Goal: Task Accomplishment & Management: Use online tool/utility

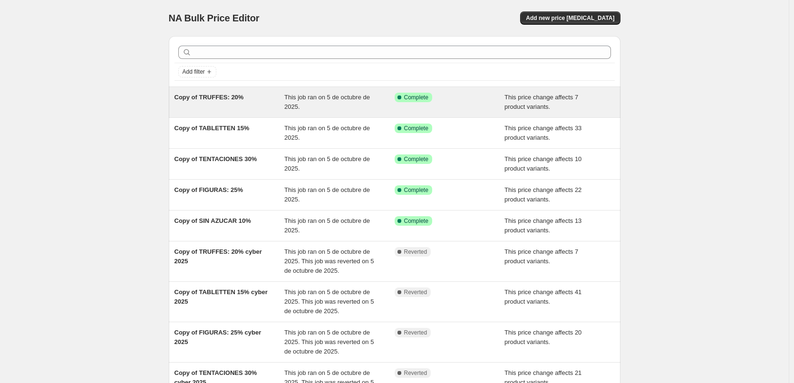
click at [209, 97] on span "Copy of TRUFFES: 20%" at bounding box center [208, 97] width 69 height 7
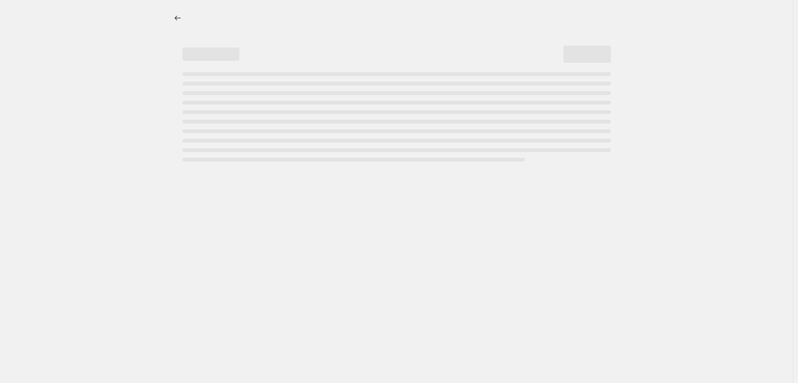
select select "pcap"
select select "tag"
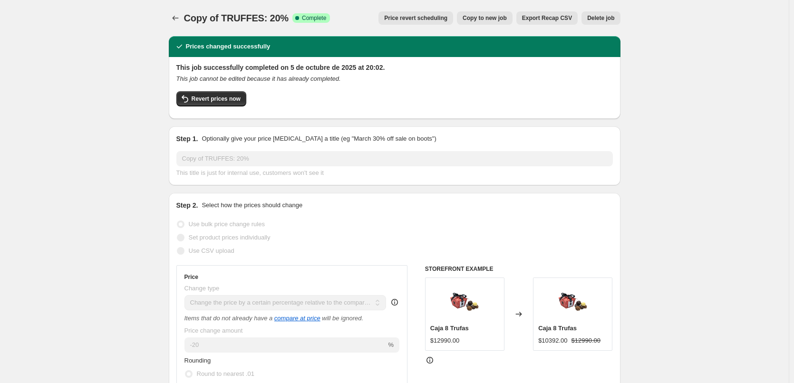
click at [423, 21] on span "Price revert scheduling" at bounding box center [415, 18] width 63 height 8
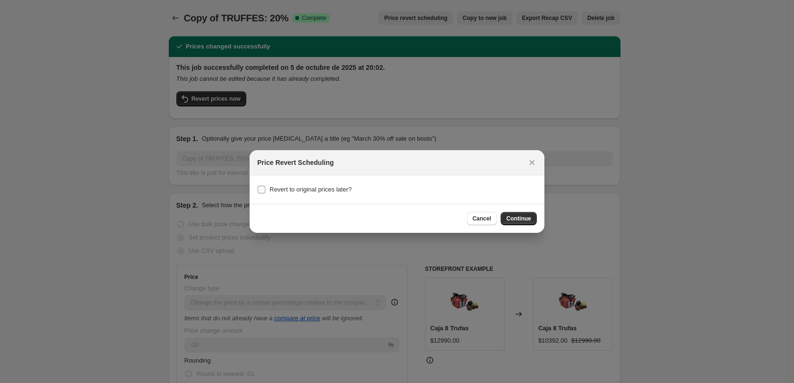
click at [326, 189] on span "Revert to original prices later?" at bounding box center [310, 189] width 82 height 7
click at [265, 189] on input "Revert to original prices later?" at bounding box center [262, 190] width 8 height 8
checkbox input "true"
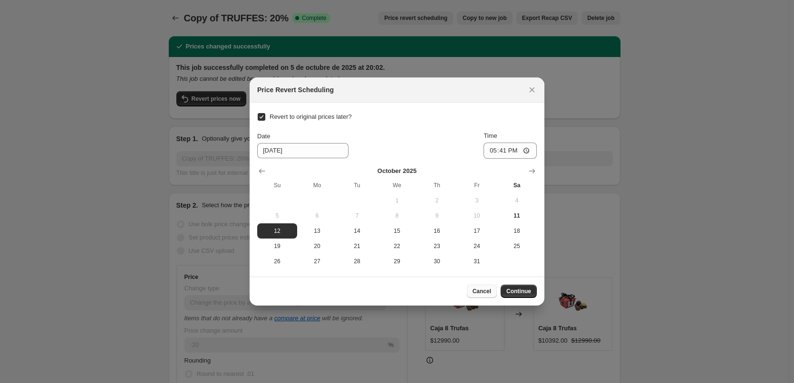
click at [486, 294] on span "Cancel" at bounding box center [481, 291] width 19 height 8
checkbox input "false"
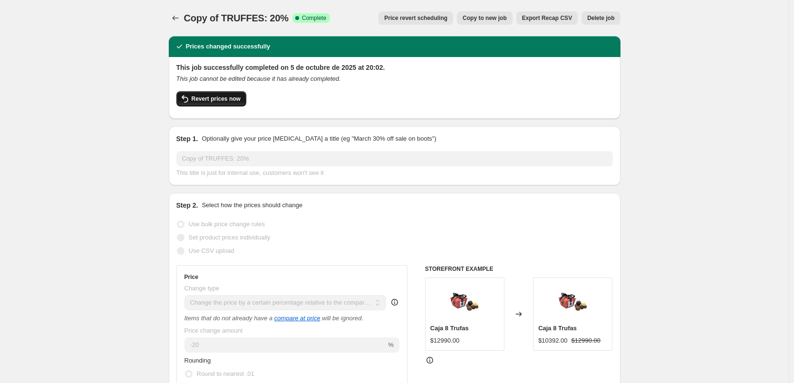
click at [212, 105] on button "Revert prices now" at bounding box center [211, 98] width 70 height 15
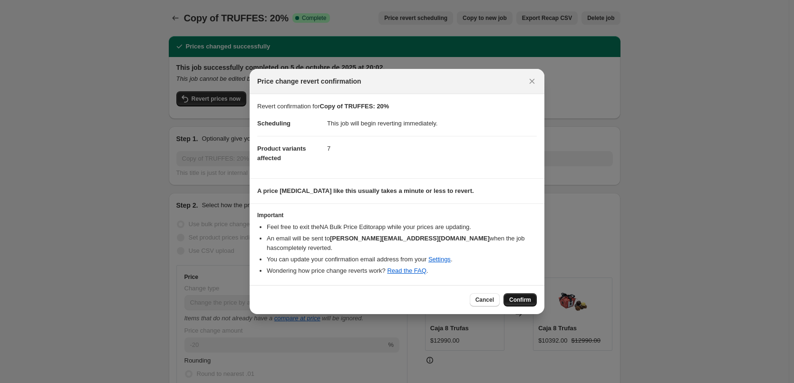
click at [529, 297] on span "Confirm" at bounding box center [520, 300] width 22 height 8
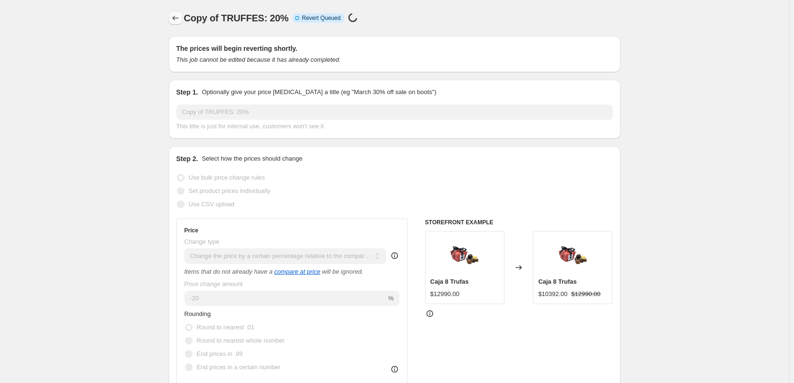
click at [172, 15] on icon "Price change jobs" at bounding box center [176, 18] width 10 height 10
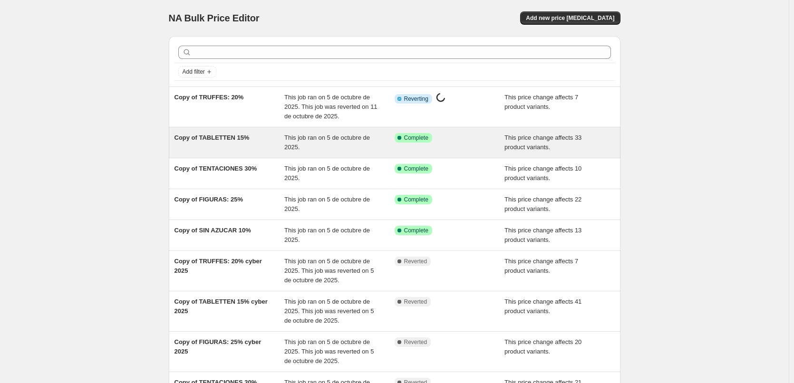
click at [218, 134] on span "Copy of TABLETTEN 15%" at bounding box center [211, 137] width 75 height 7
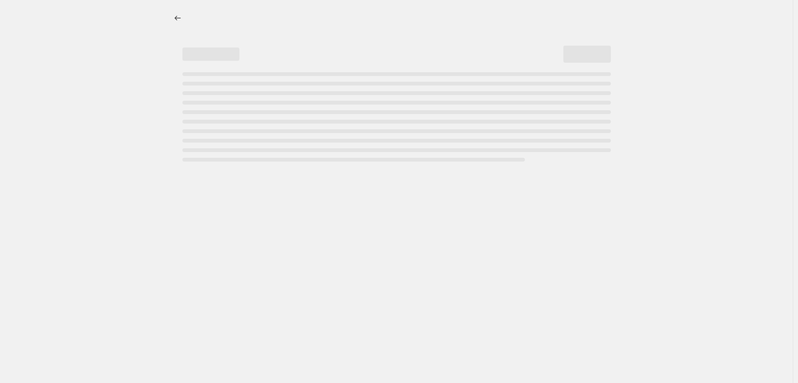
select select "pcap"
select select "tag"
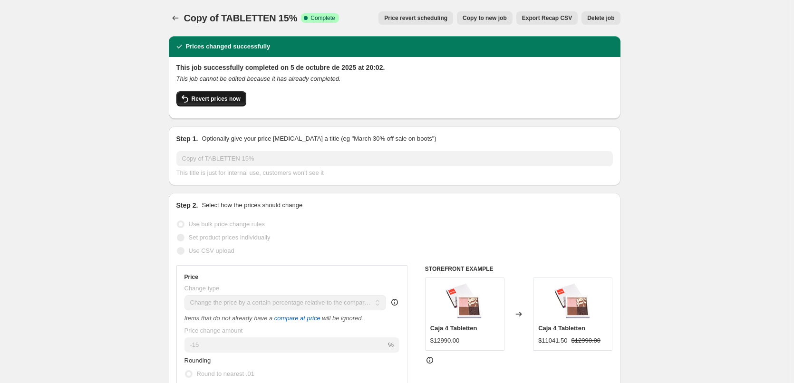
click at [201, 106] on button "Revert prices now" at bounding box center [211, 98] width 70 height 15
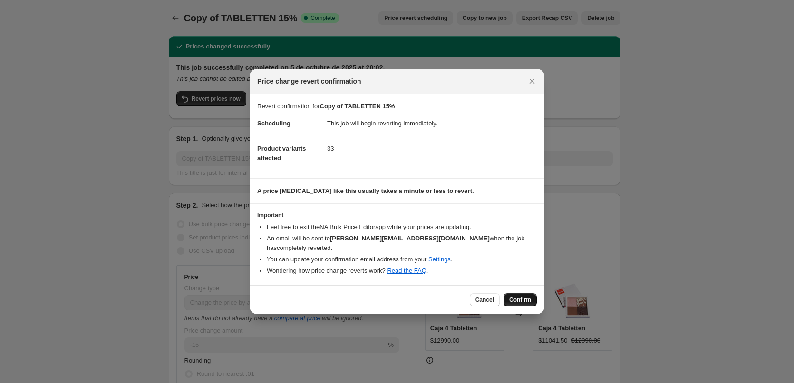
click at [522, 300] on button "Confirm" at bounding box center [519, 299] width 33 height 13
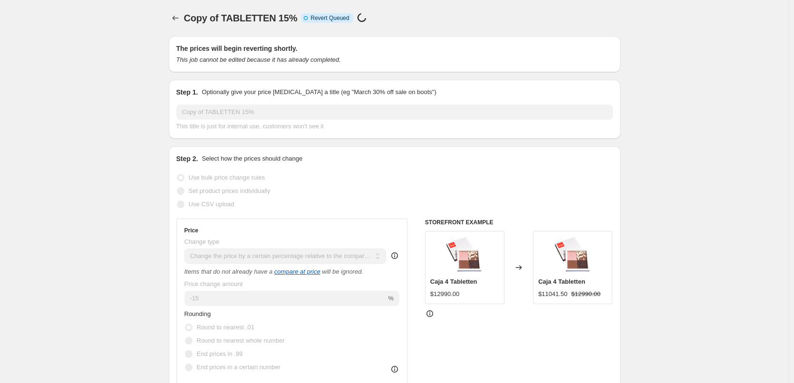
click at [177, 18] on icon "Price change jobs" at bounding box center [176, 18] width 10 height 10
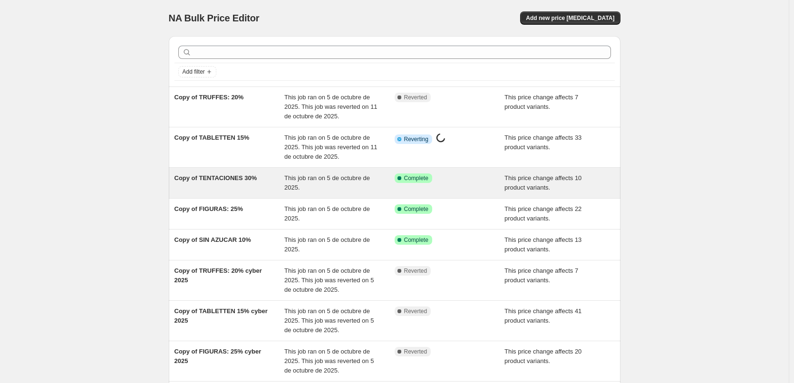
click at [230, 189] on div "Copy of TENTACIONES 30%" at bounding box center [229, 182] width 110 height 19
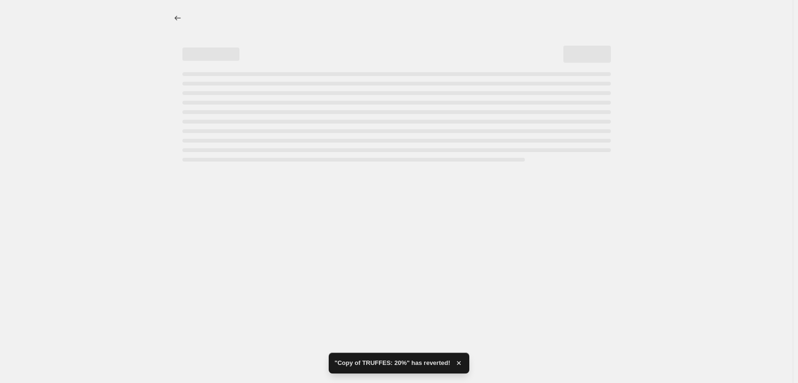
select select "percentage"
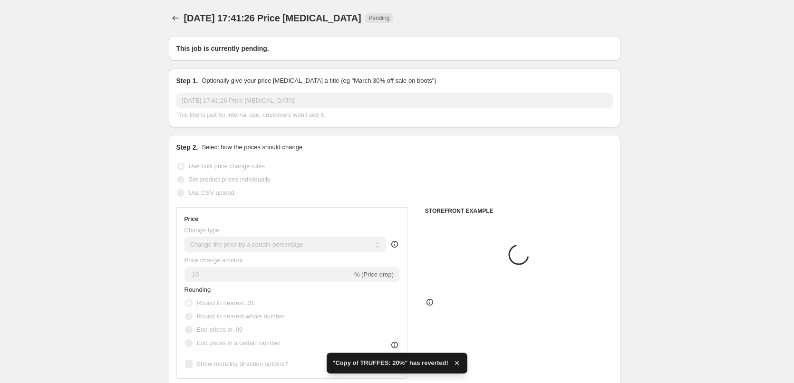
type input "Copy of TENTACIONES 30%"
select select "pcap"
radio input "false"
radio input "true"
select select "tag"
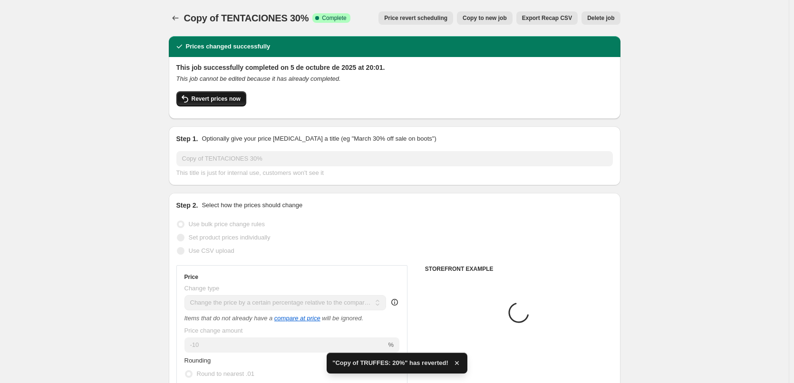
click at [196, 104] on button "Revert prices now" at bounding box center [211, 98] width 70 height 15
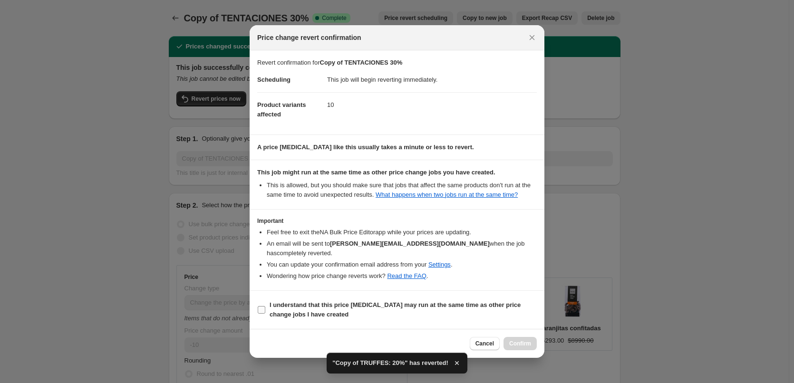
click at [314, 306] on span "I understand that this price [MEDICAL_DATA] may run at the same time as other p…" at bounding box center [402, 309] width 267 height 19
click at [265, 306] on input "I understand that this price [MEDICAL_DATA] may run at the same time as other p…" at bounding box center [262, 310] width 8 height 8
checkbox input "true"
click at [511, 340] on span "Confirm" at bounding box center [520, 344] width 22 height 8
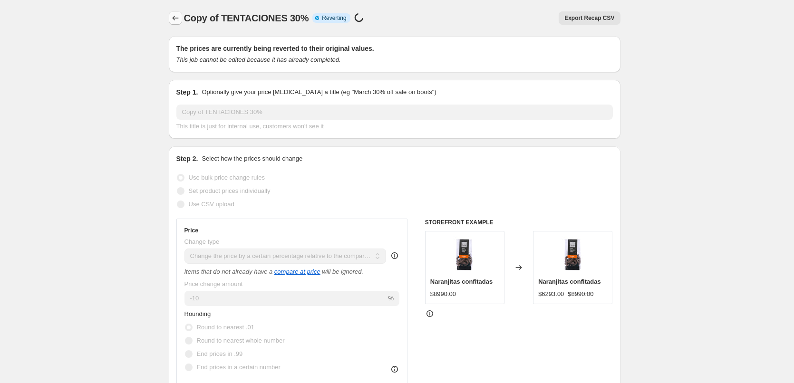
click at [176, 19] on icon "Price change jobs" at bounding box center [176, 18] width 10 height 10
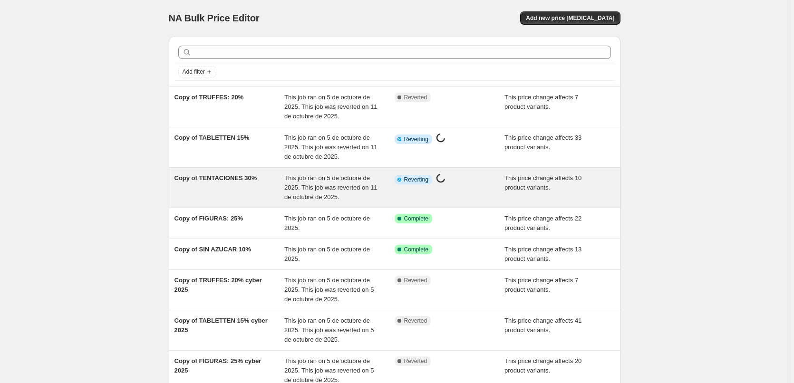
click at [203, 179] on span "Copy of TENTACIONES 30%" at bounding box center [215, 177] width 83 height 7
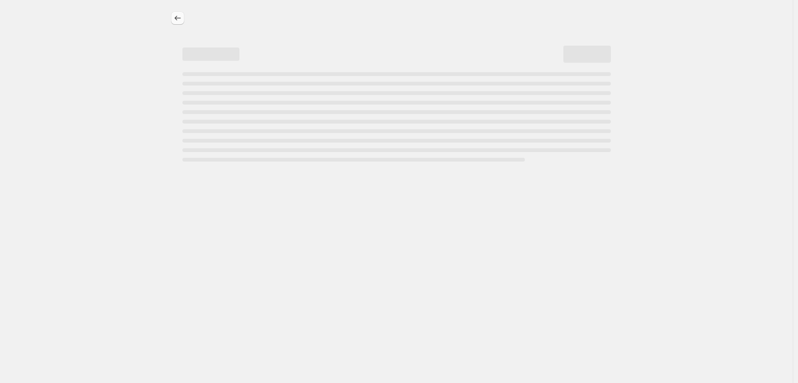
select select "pcap"
select select "tag"
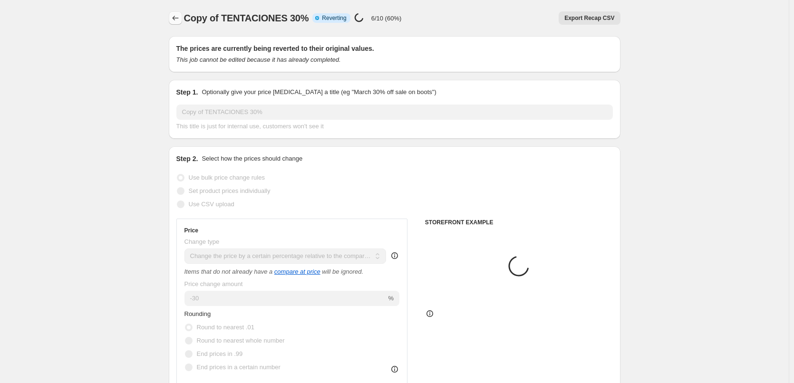
click at [178, 13] on button "Price change jobs" at bounding box center [175, 17] width 13 height 13
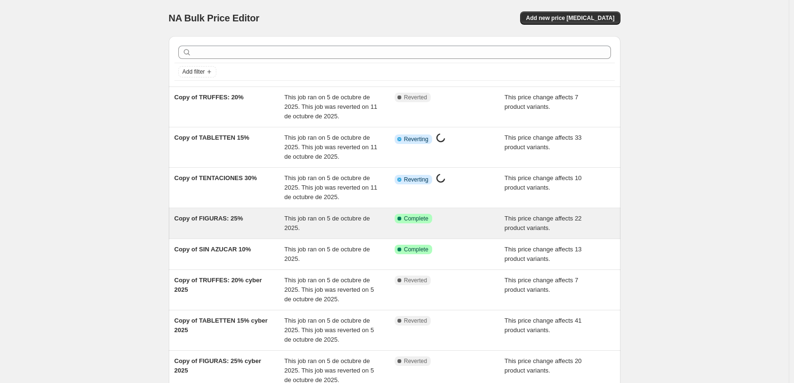
click at [269, 234] on div "Copy of FIGURAS: 25% This job ran on 5 de octubre de 2025. Success Complete Com…" at bounding box center [394, 223] width 451 height 30
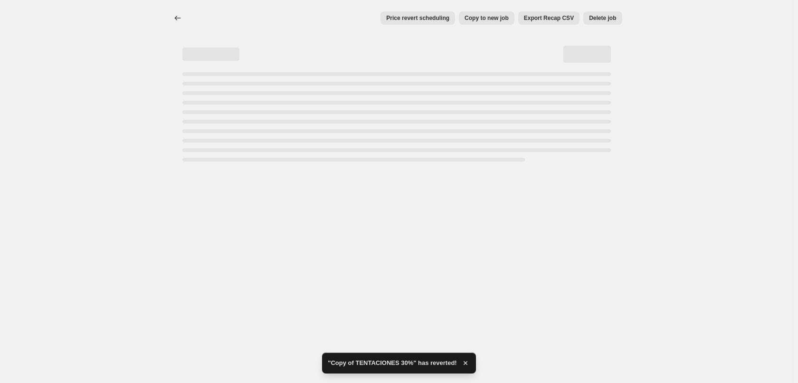
select select "pcap"
select select "tag"
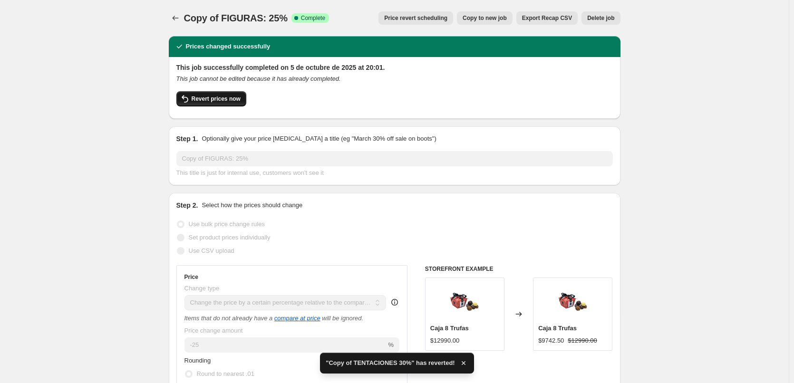
click at [201, 93] on button "Revert prices now" at bounding box center [211, 98] width 70 height 15
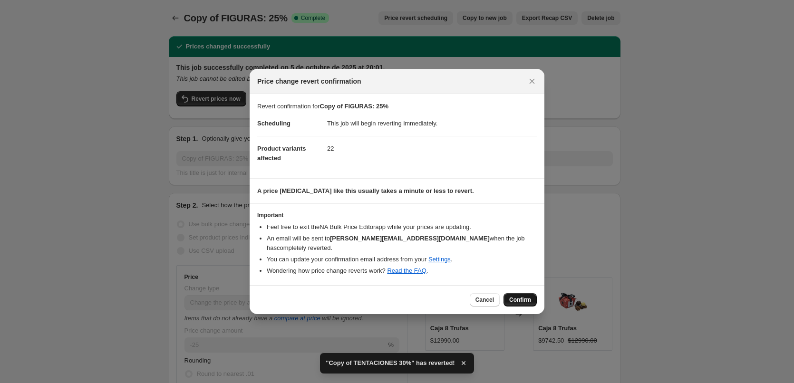
click at [530, 297] on span "Confirm" at bounding box center [520, 300] width 22 height 8
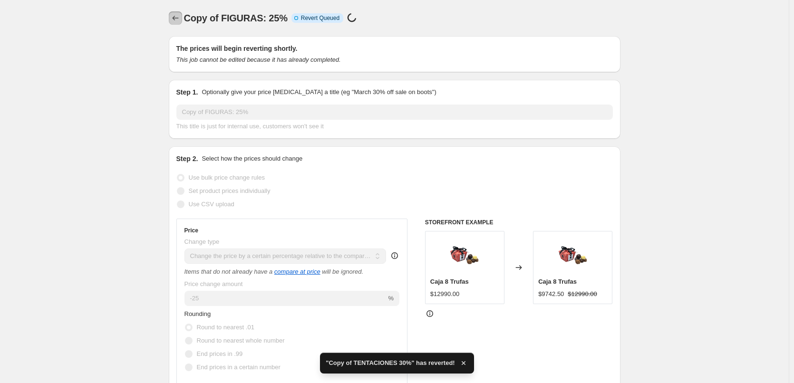
click at [180, 15] on icon "Price change jobs" at bounding box center [176, 18] width 10 height 10
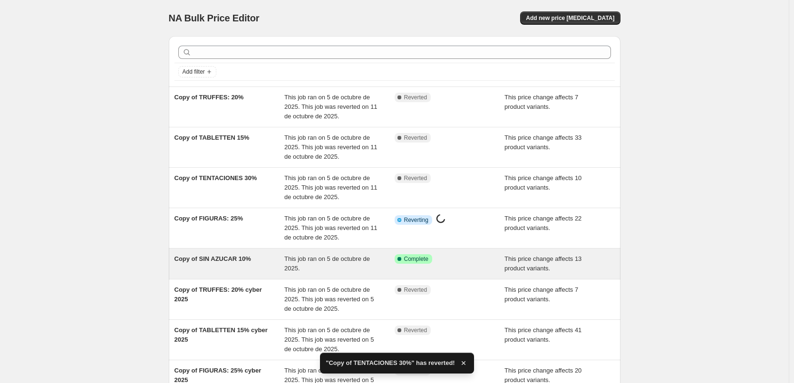
click at [242, 253] on div "Copy of SIN AZUCAR 10% This job ran on 5 de octubre de 2025. Success Complete C…" at bounding box center [394, 264] width 451 height 30
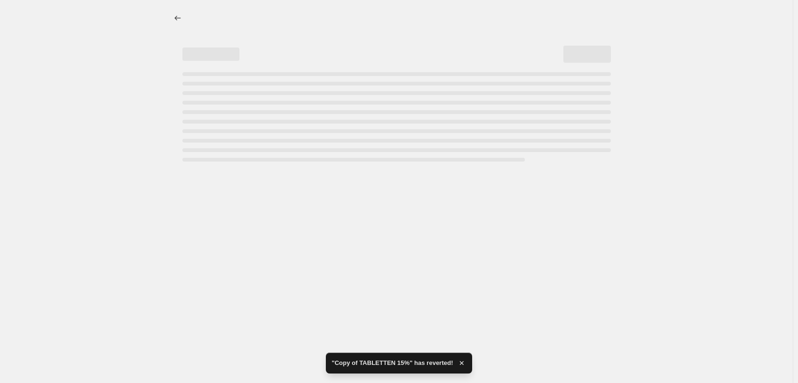
select select "percentage"
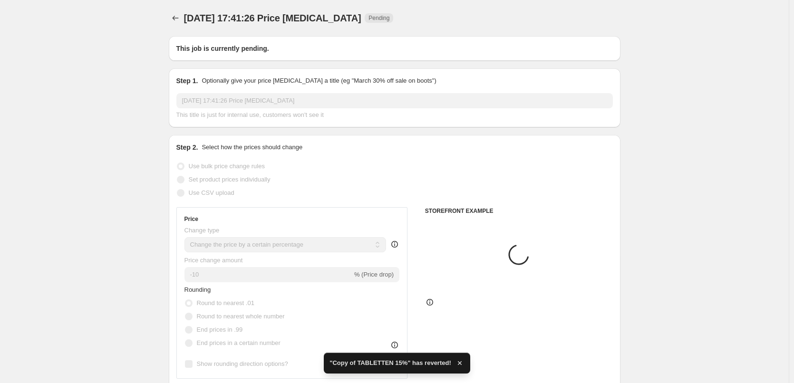
type input "Copy of SIN AZUCAR 10%"
select select "pcap"
radio input "false"
radio input "true"
select select "tag"
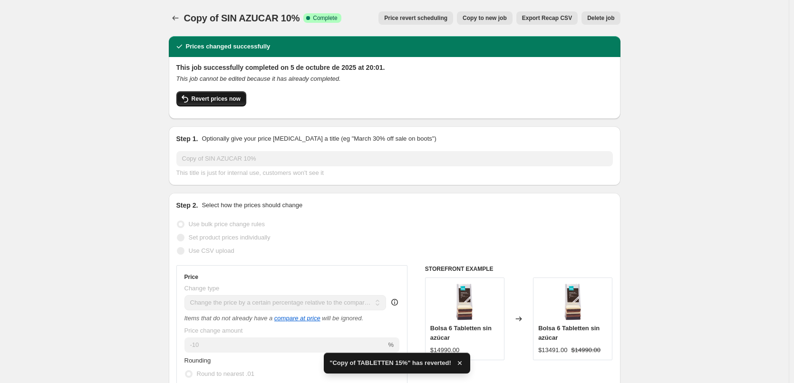
click at [194, 94] on button "Revert prices now" at bounding box center [211, 98] width 70 height 15
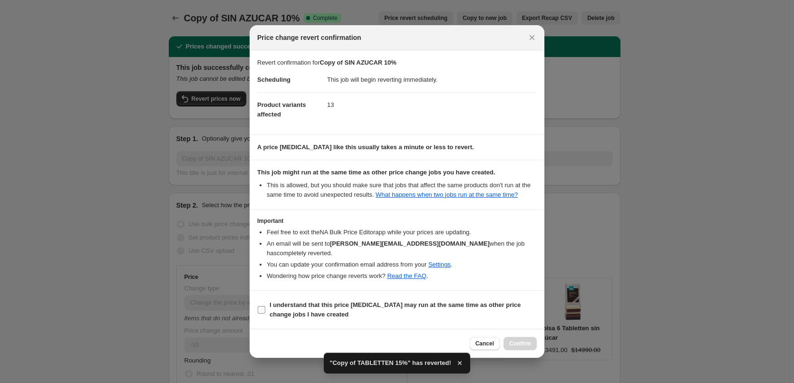
click at [356, 307] on span "I understand that this price [MEDICAL_DATA] may run at the same time as other p…" at bounding box center [402, 309] width 267 height 19
click at [265, 307] on input "I understand that this price [MEDICAL_DATA] may run at the same time as other p…" at bounding box center [262, 310] width 8 height 8
checkbox input "true"
click at [523, 340] on span "Confirm" at bounding box center [520, 344] width 22 height 8
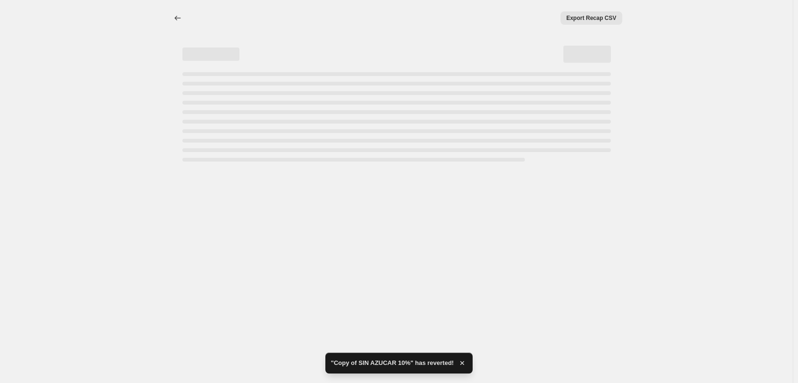
select select "pcap"
select select "tag"
